Goal: Information Seeking & Learning: Learn about a topic

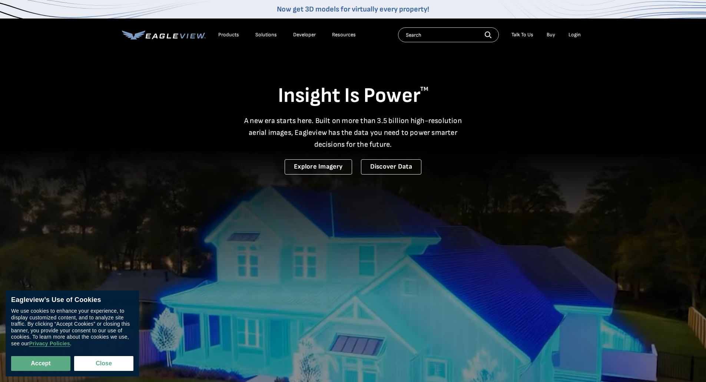
click at [571, 100] on h1 "Insight Is Power TM" at bounding box center [353, 96] width 462 height 26
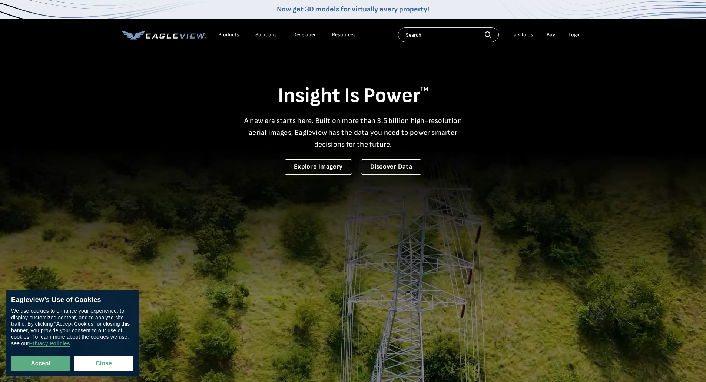
click at [226, 32] on div "Products" at bounding box center [228, 34] width 21 height 7
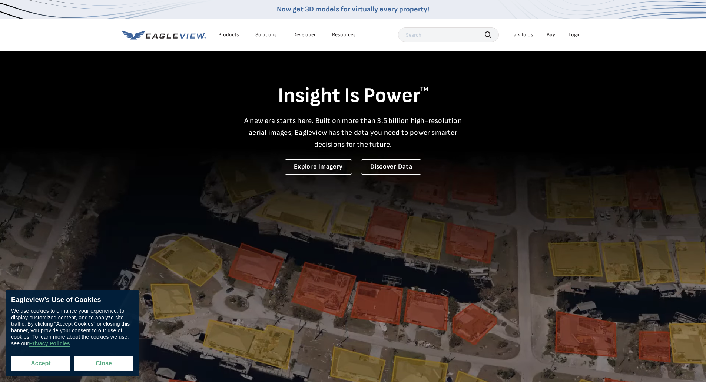
click at [53, 364] on button "Accept" at bounding box center [40, 363] width 59 height 15
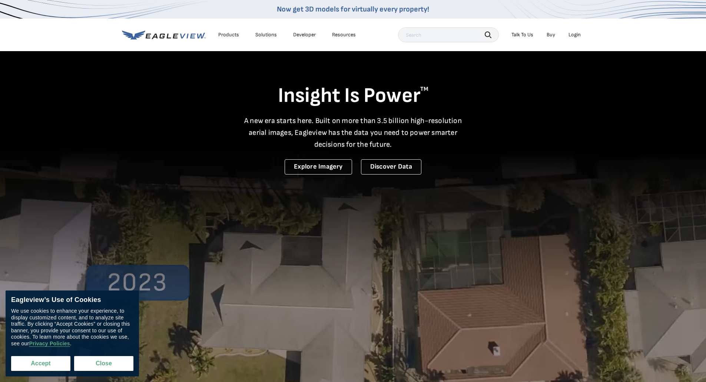
checkbox input "true"
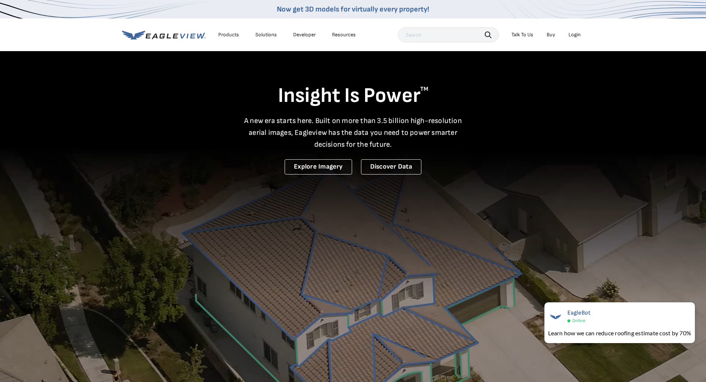
click at [29, 124] on video at bounding box center [353, 244] width 706 height 488
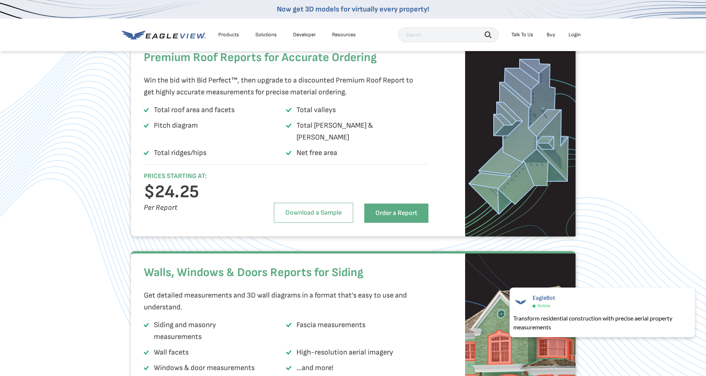
scroll to position [1111, 0]
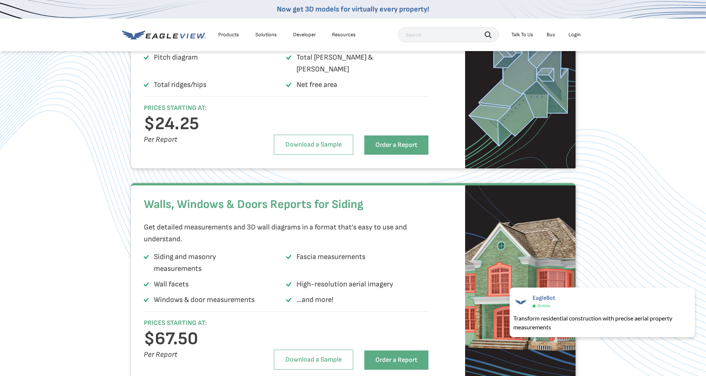
click at [626, 191] on div "Boost Profitability Order Smarter with Precise Measurements Get the critical me…" at bounding box center [353, 242] width 706 height 743
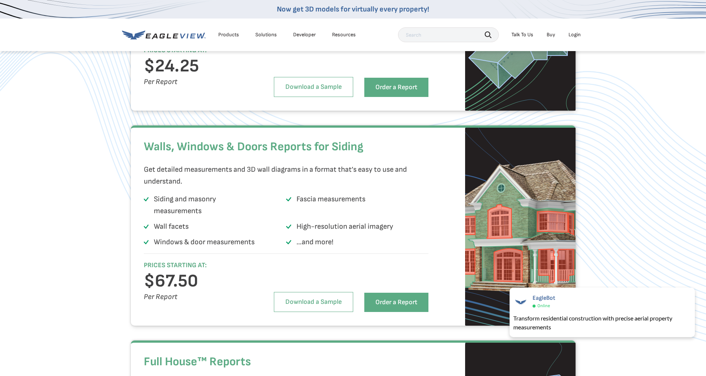
scroll to position [1259, 0]
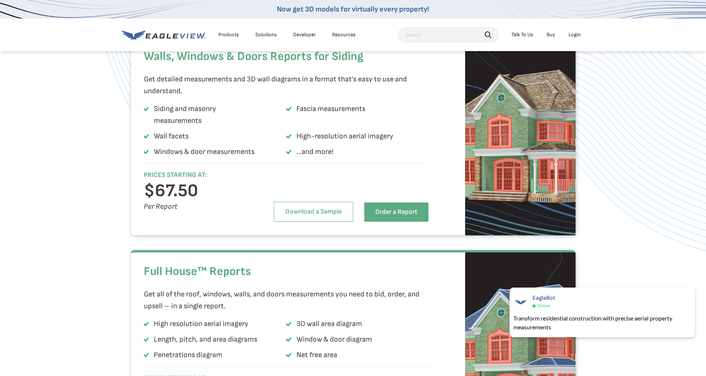
click at [372, 279] on h2 "Full House™ Reports" at bounding box center [286, 272] width 285 height 22
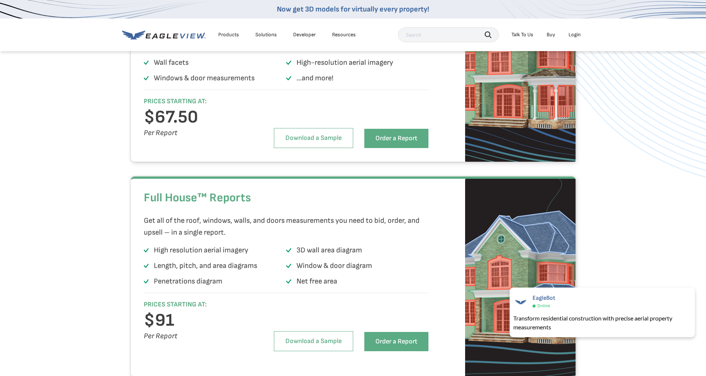
scroll to position [1333, 0]
click at [16, 161] on div "Walls, Windows & Doors Reports for Siding Get detailed measurements and 3D wall…" at bounding box center [353, 61] width 706 height 200
